Goal: Transaction & Acquisition: Purchase product/service

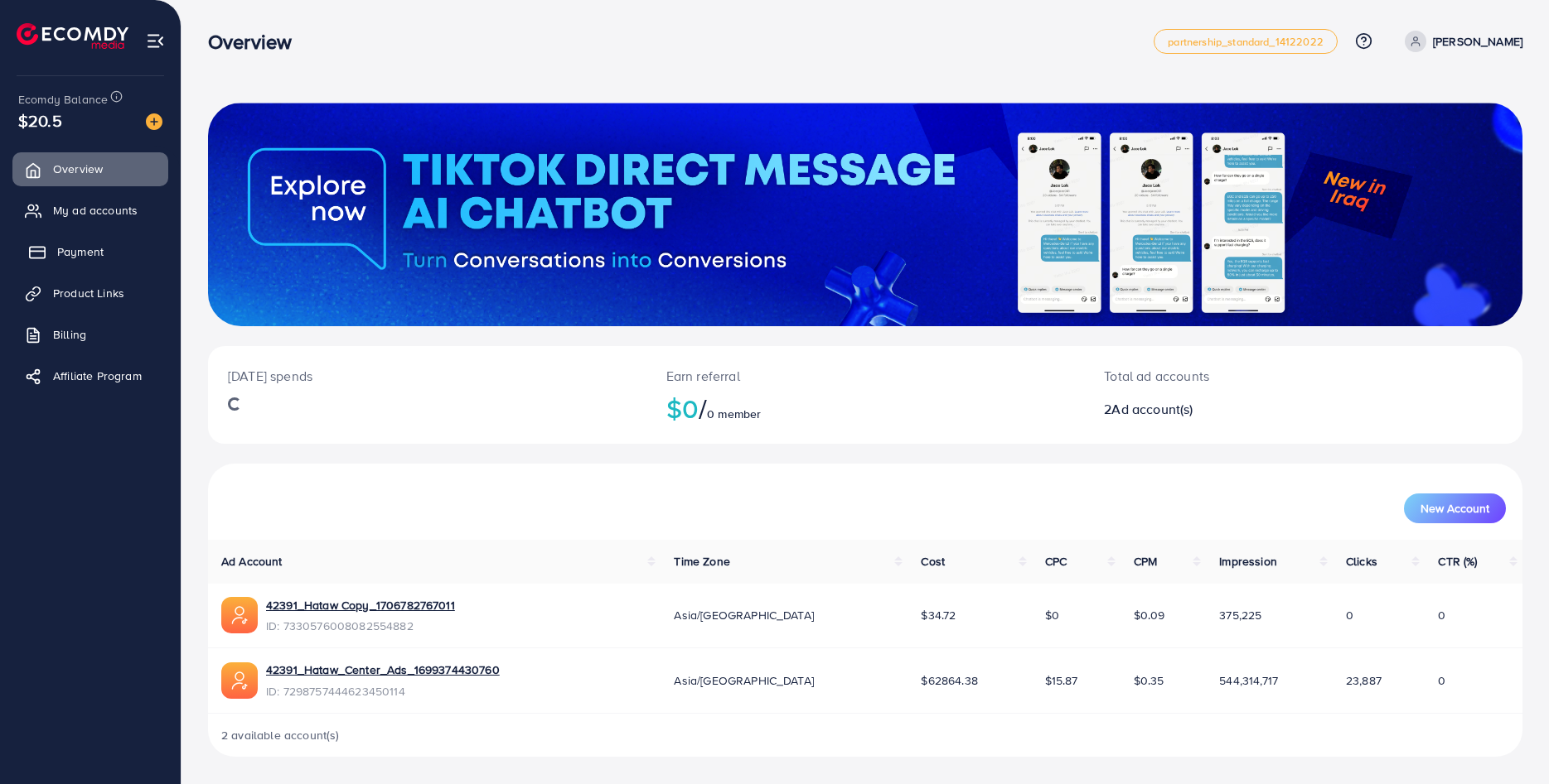
click at [104, 245] on link "Payment" at bounding box center [90, 252] width 156 height 33
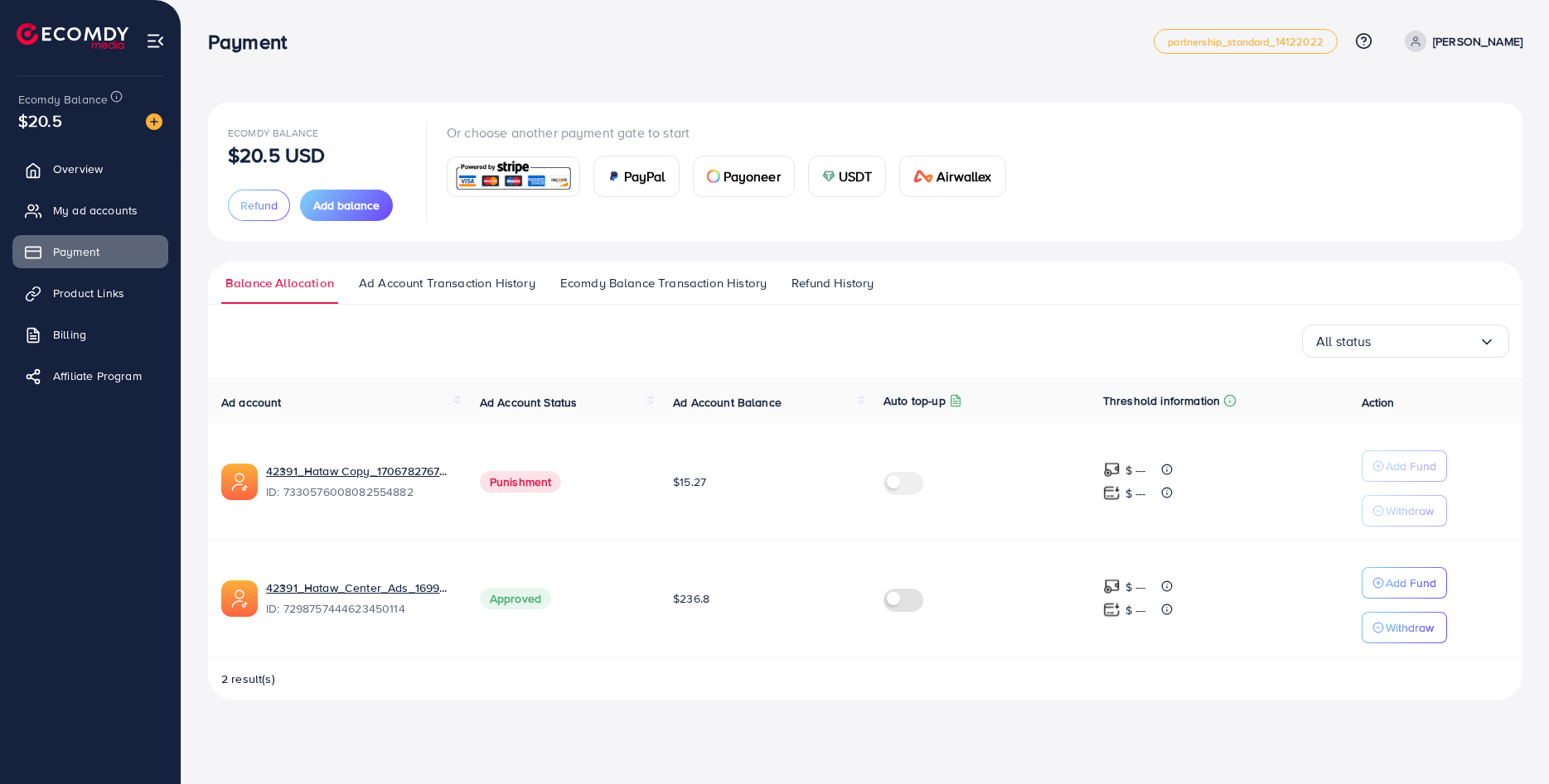
drag, startPoint x: 731, startPoint y: 596, endPoint x: 671, endPoint y: 604, distance: 60.5
click at [671, 604] on td "$236.8" at bounding box center [765, 599] width 210 height 117
click at [349, 207] on span "Add balance" at bounding box center [346, 205] width 66 height 16
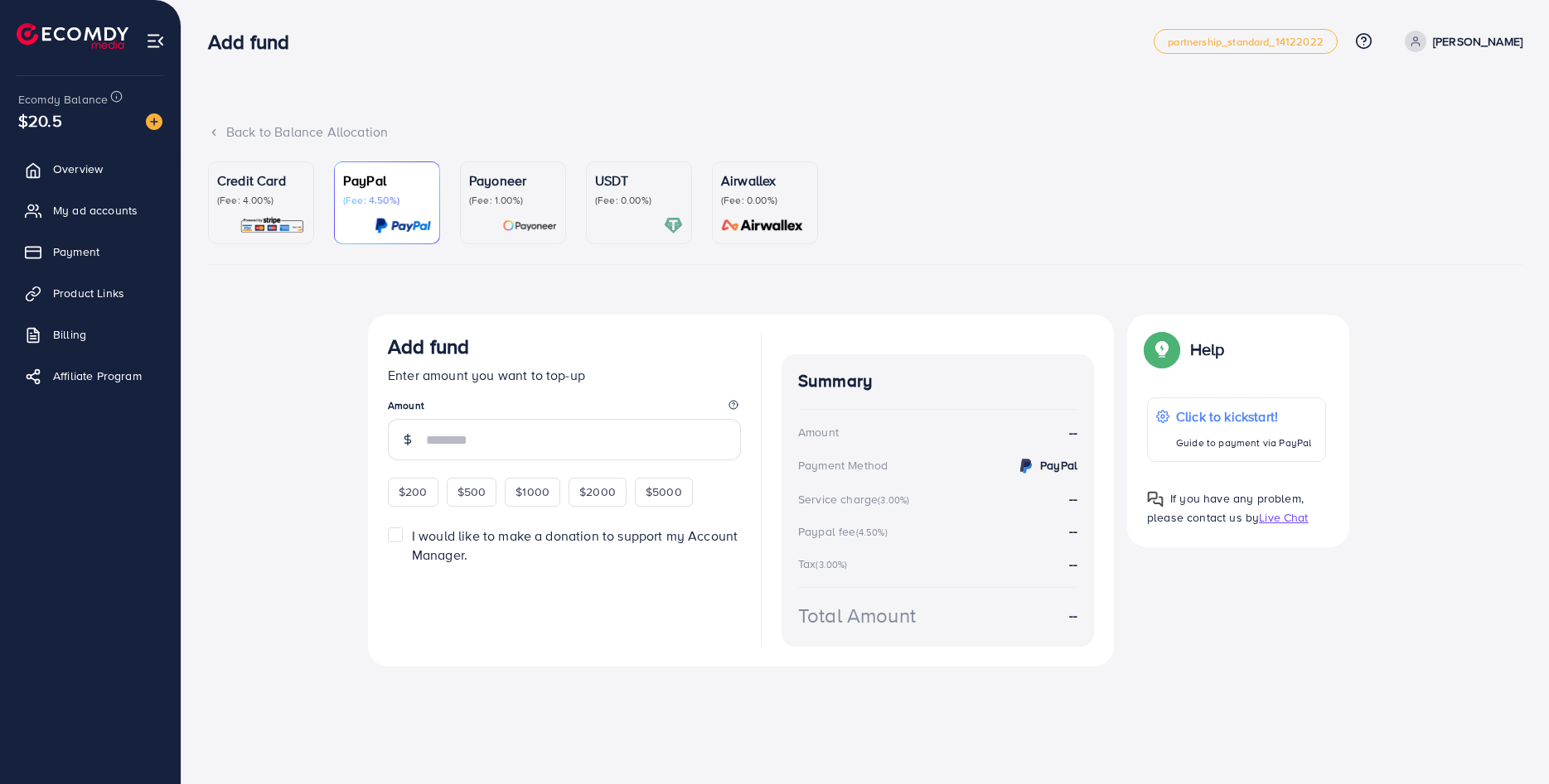
click at [284, 207] on div "Credit Card (Fee: 4.00%)" at bounding box center [261, 202] width 88 height 65
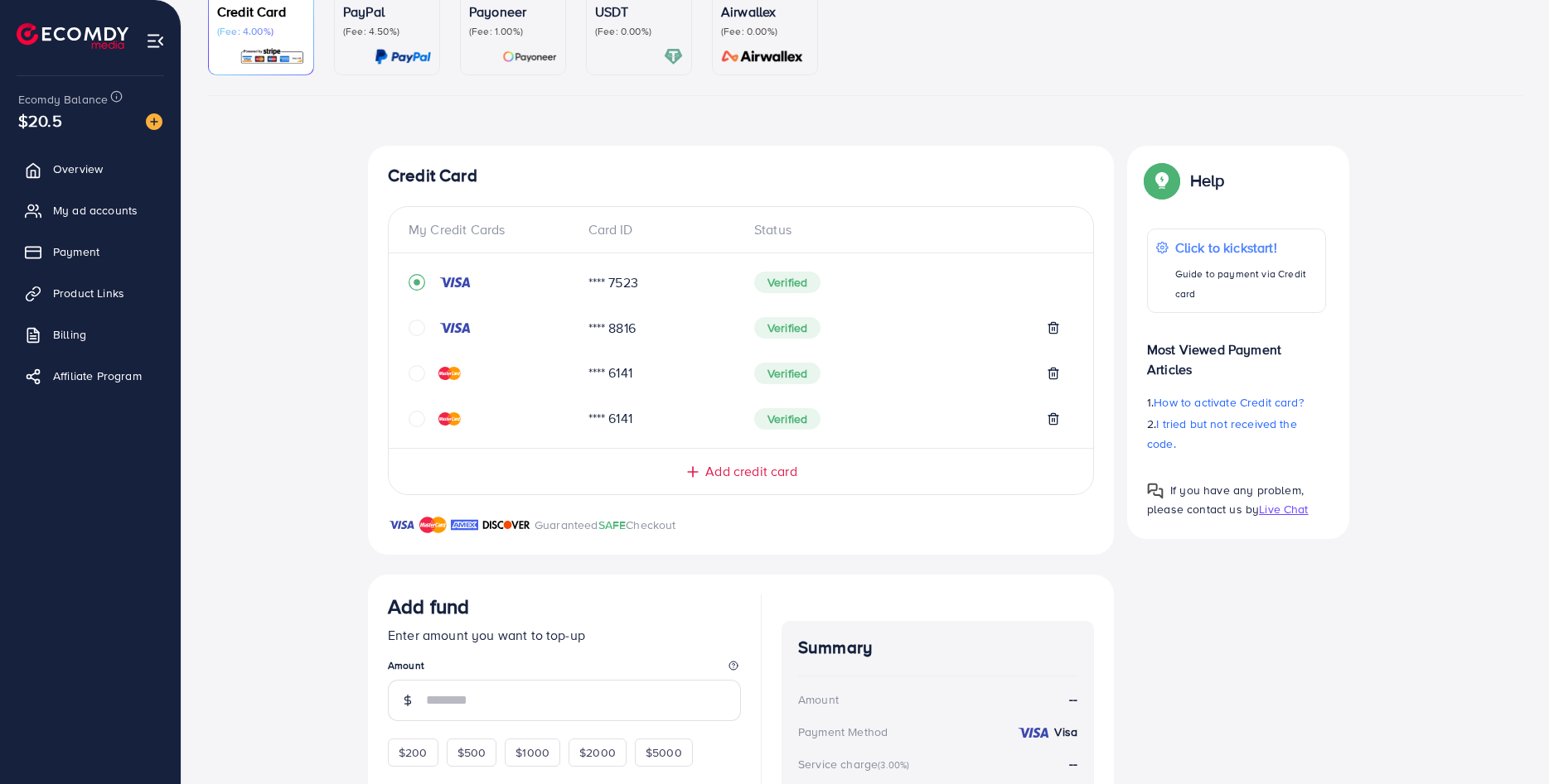
scroll to position [338, 0]
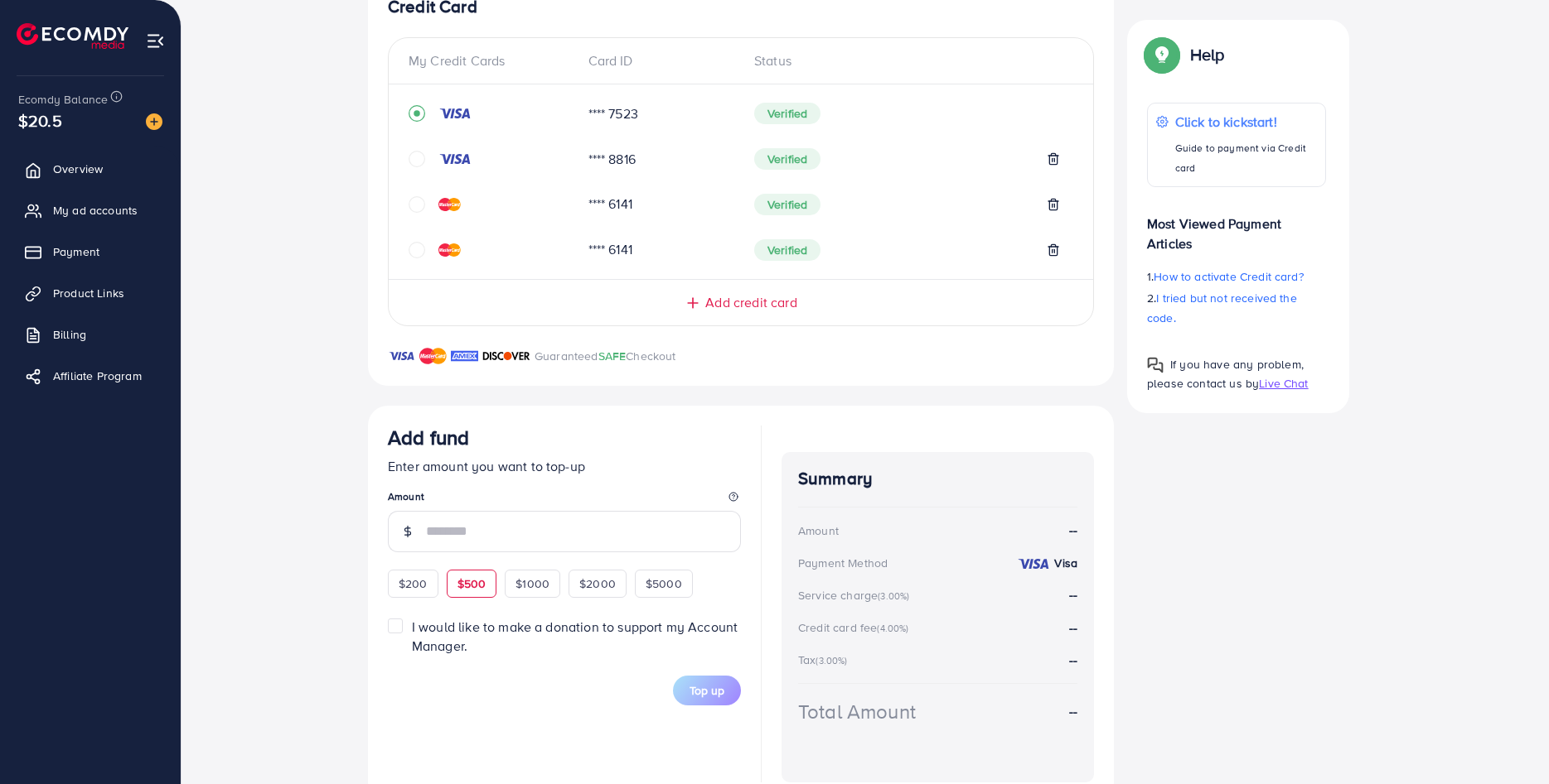
click at [485, 582] on span "$500" at bounding box center [472, 583] width 29 height 16
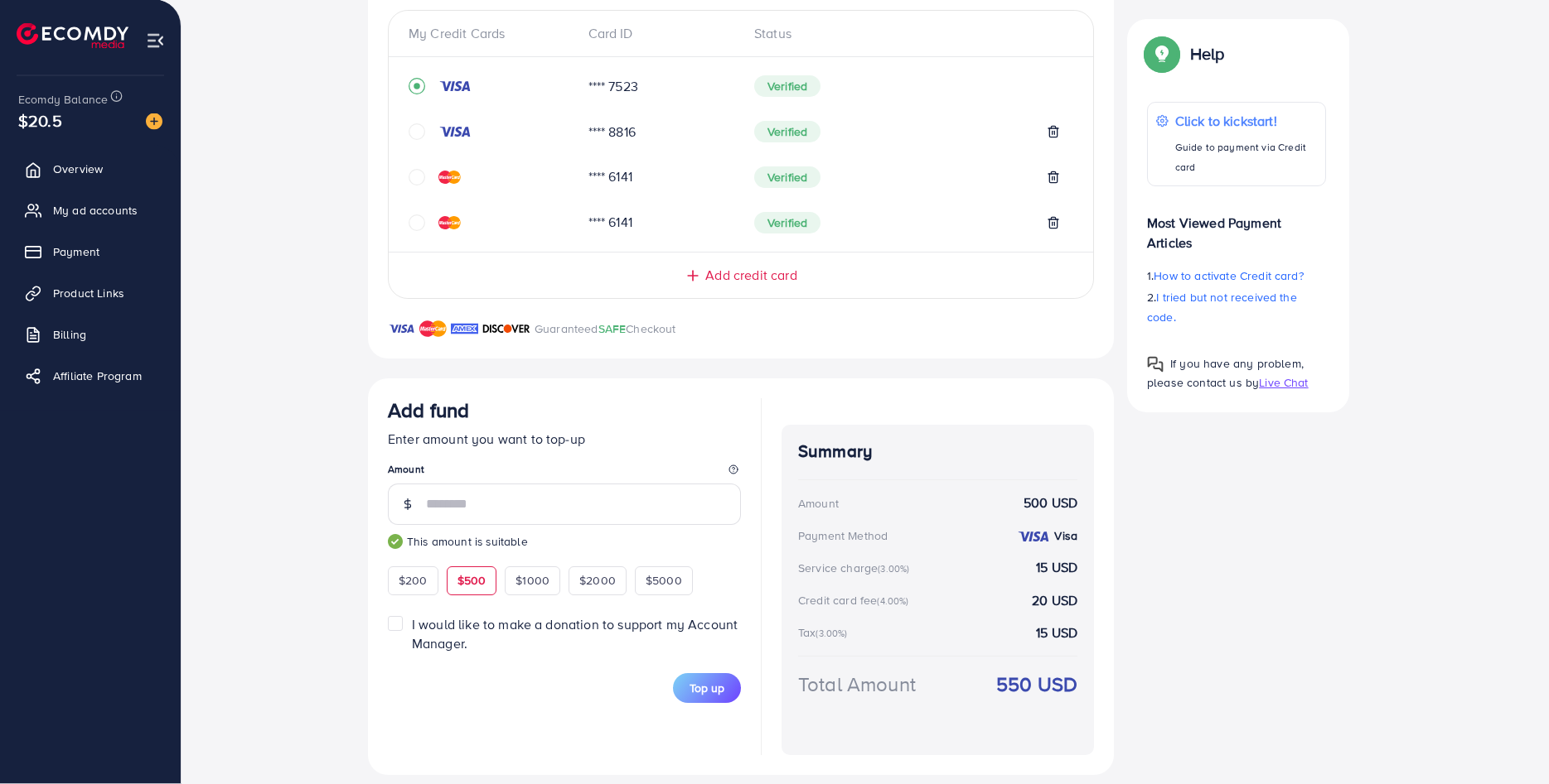
scroll to position [383, 0]
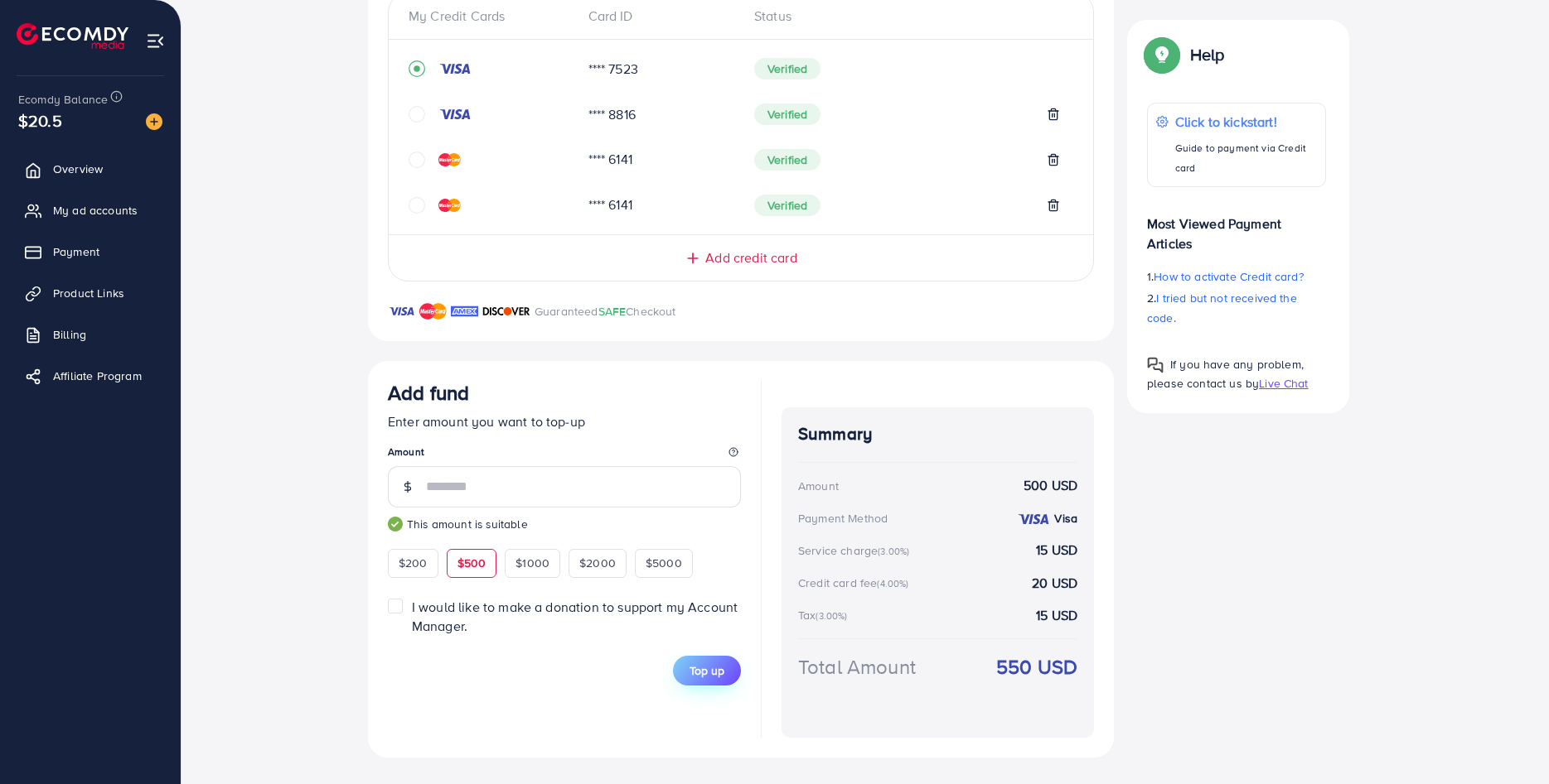
click at [706, 672] on span "Top up" at bounding box center [707, 670] width 34 height 16
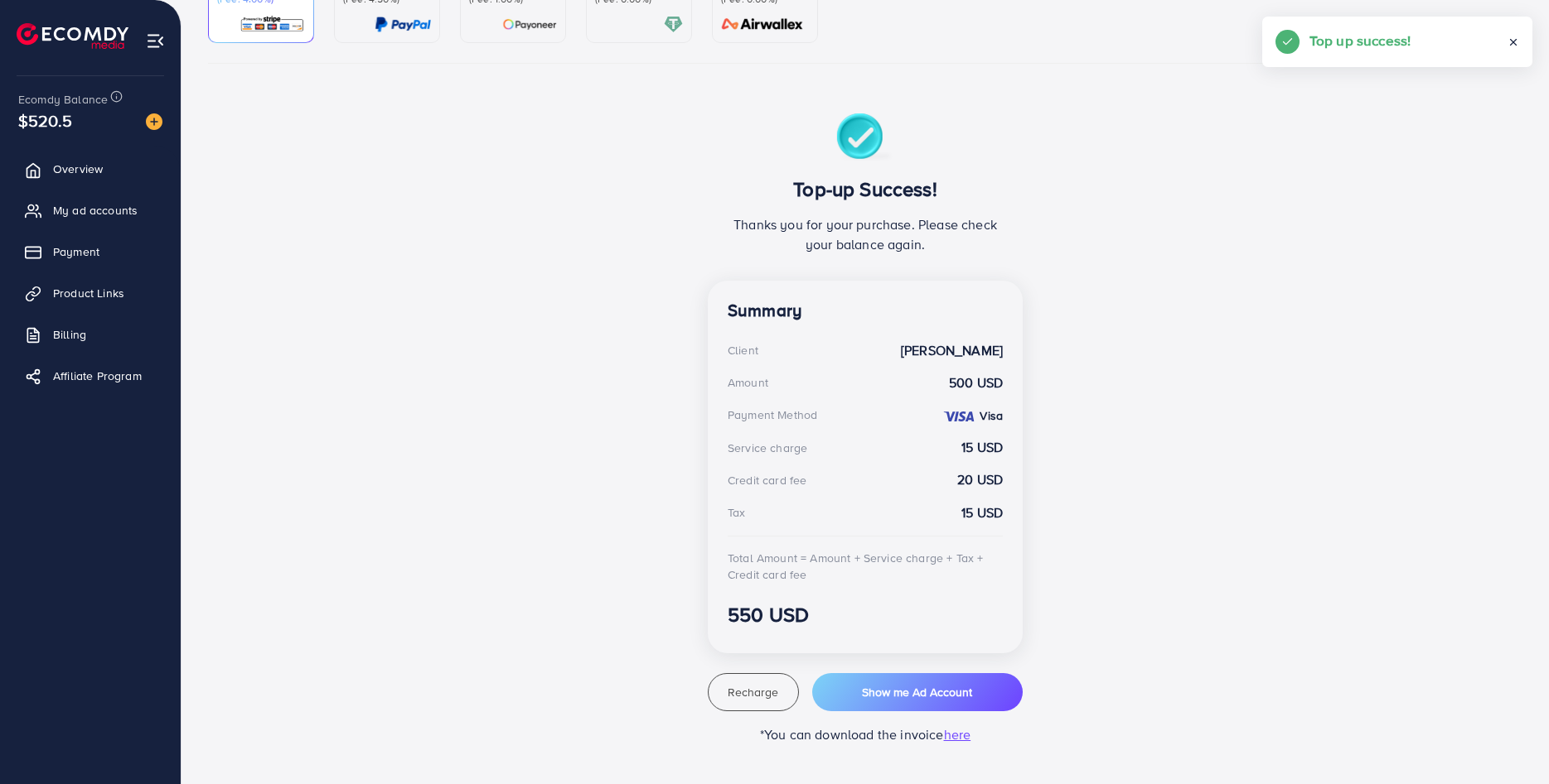
scroll to position [0, 0]
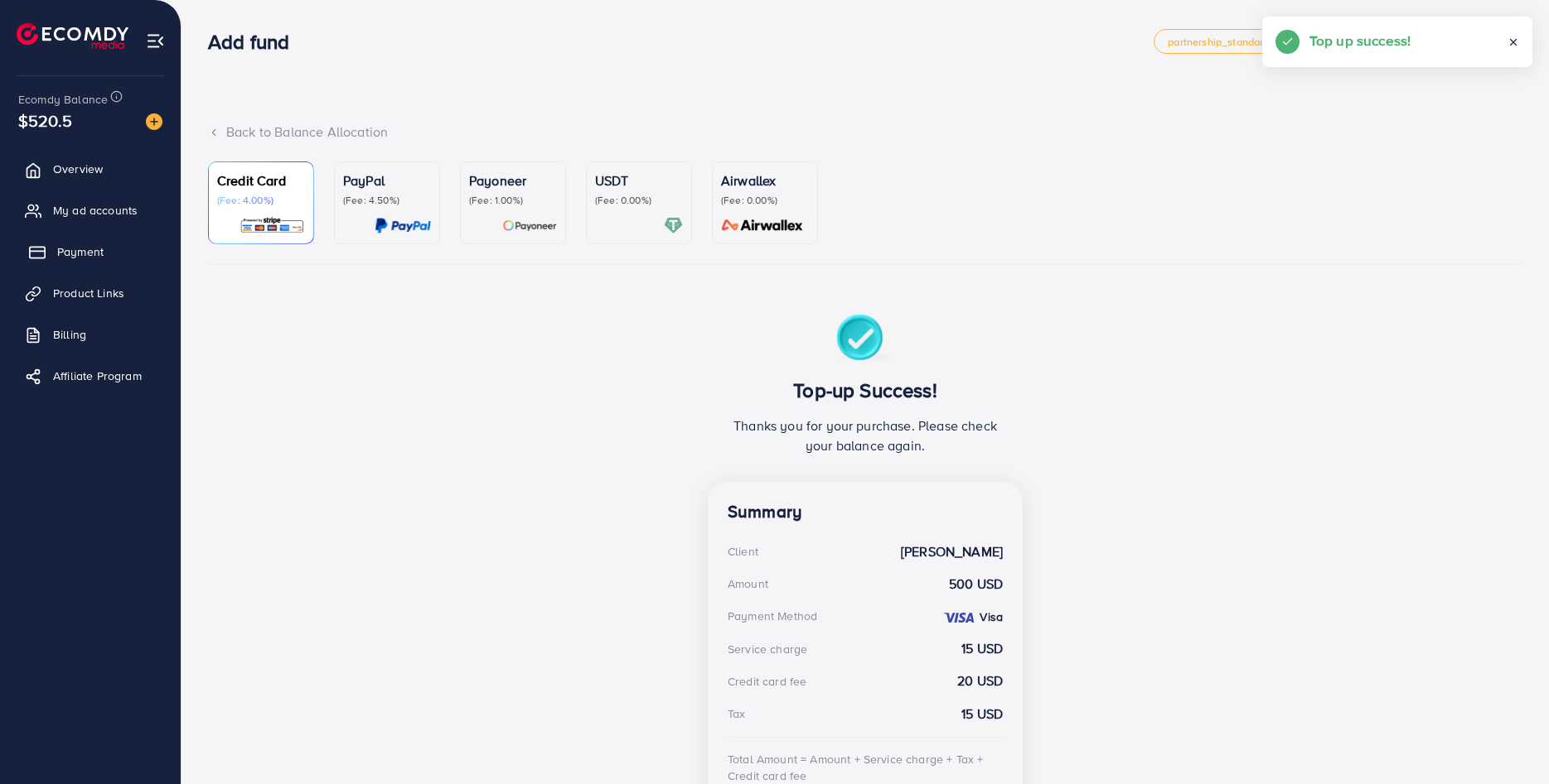
click at [104, 241] on link "Payment" at bounding box center [90, 252] width 156 height 33
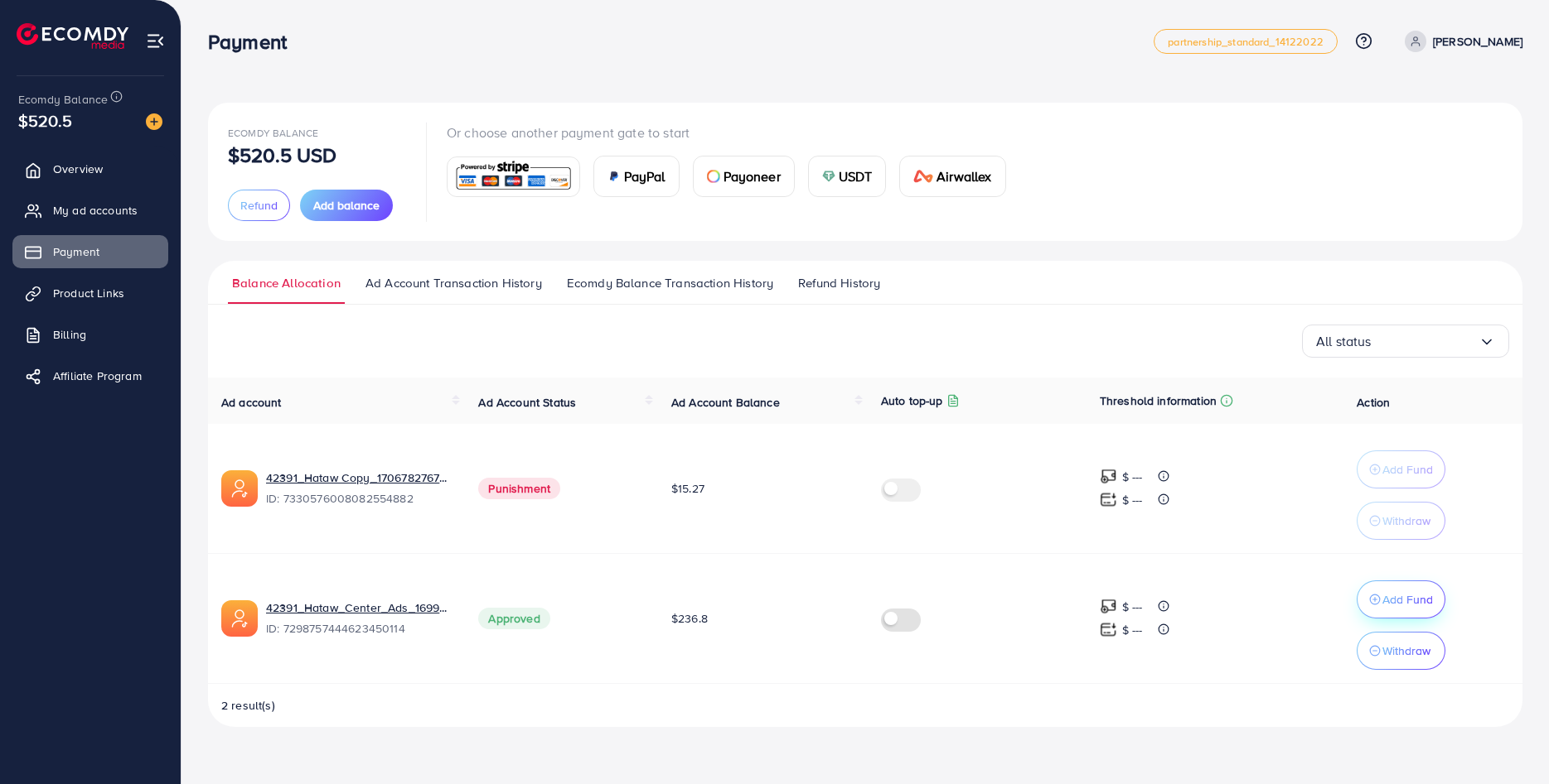
click at [1426, 603] on p "Add Fund" at bounding box center [1407, 599] width 51 height 20
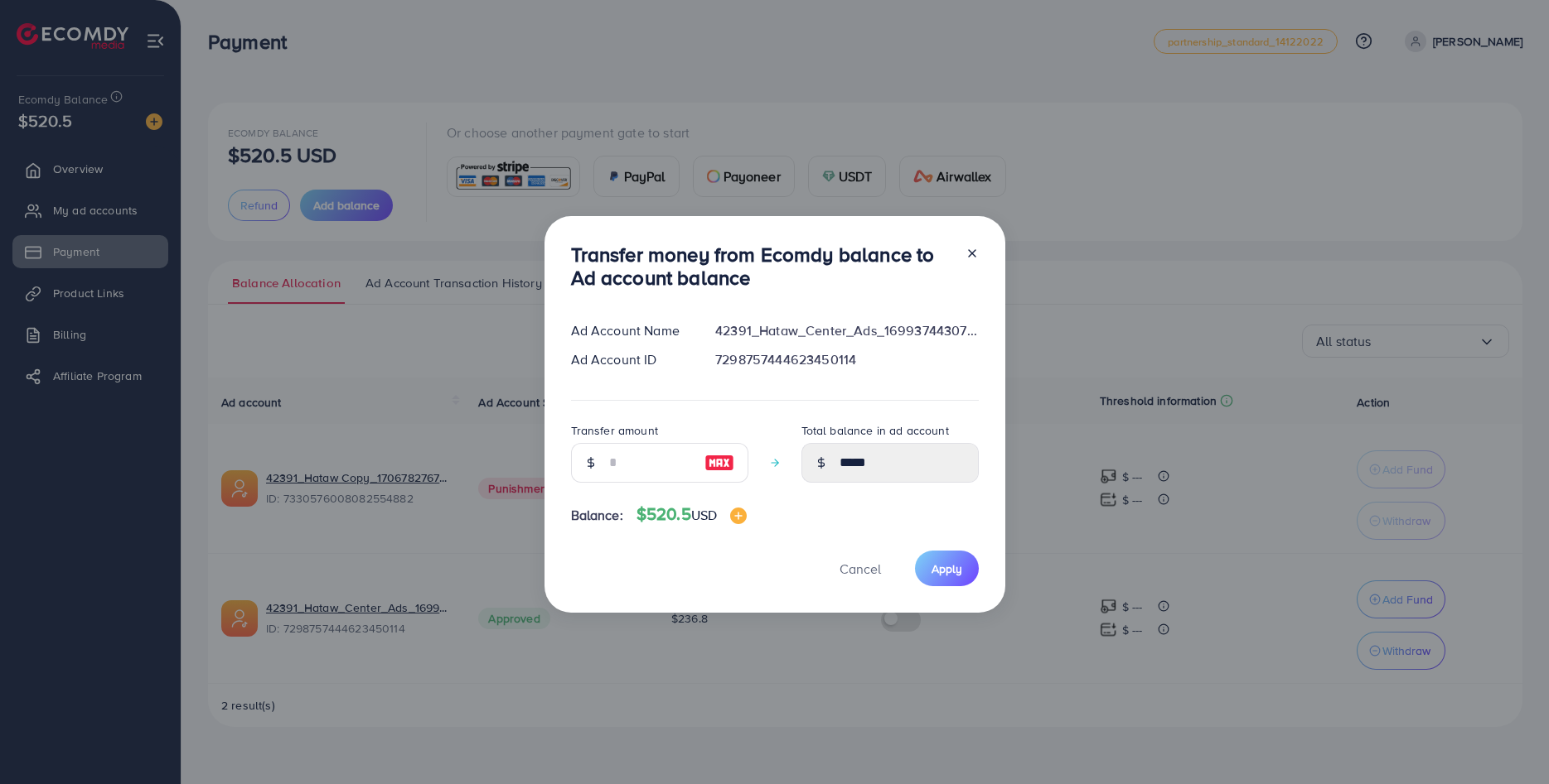
click at [625, 471] on div at bounding box center [659, 463] width 178 height 40
click at [632, 469] on input "number" at bounding box center [651, 463] width 83 height 40
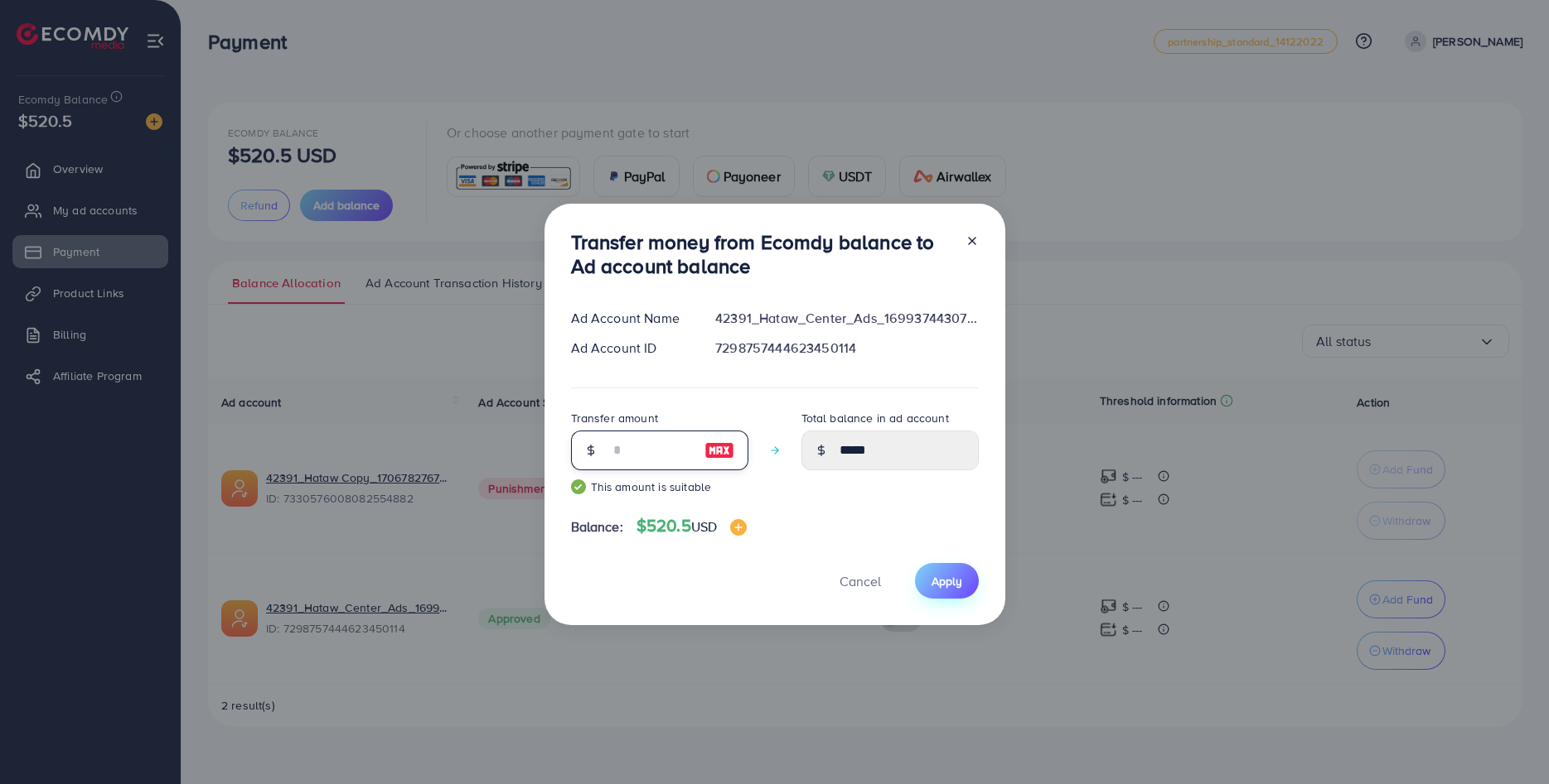
type input "***"
click at [946, 589] on span "Apply" at bounding box center [946, 581] width 31 height 16
